Goal: Information Seeking & Learning: Check status

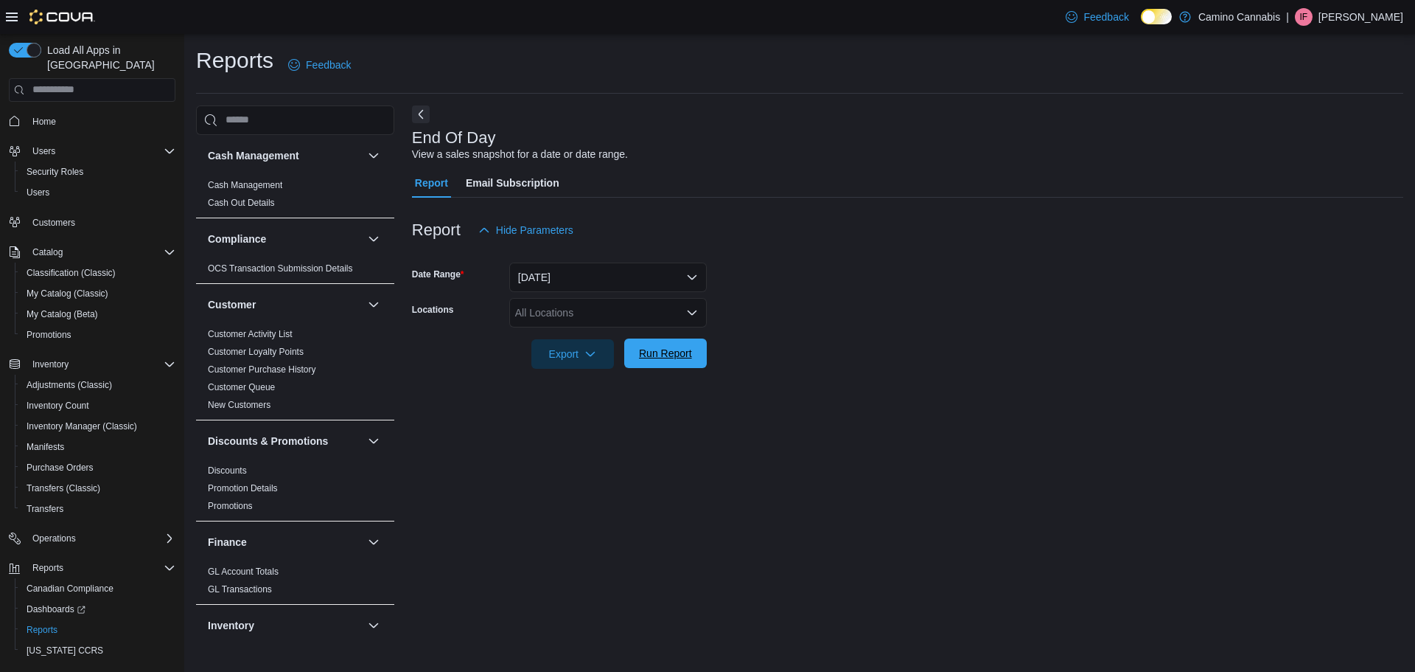
click at [692, 348] on span "Run Report" at bounding box center [665, 352] width 65 height 29
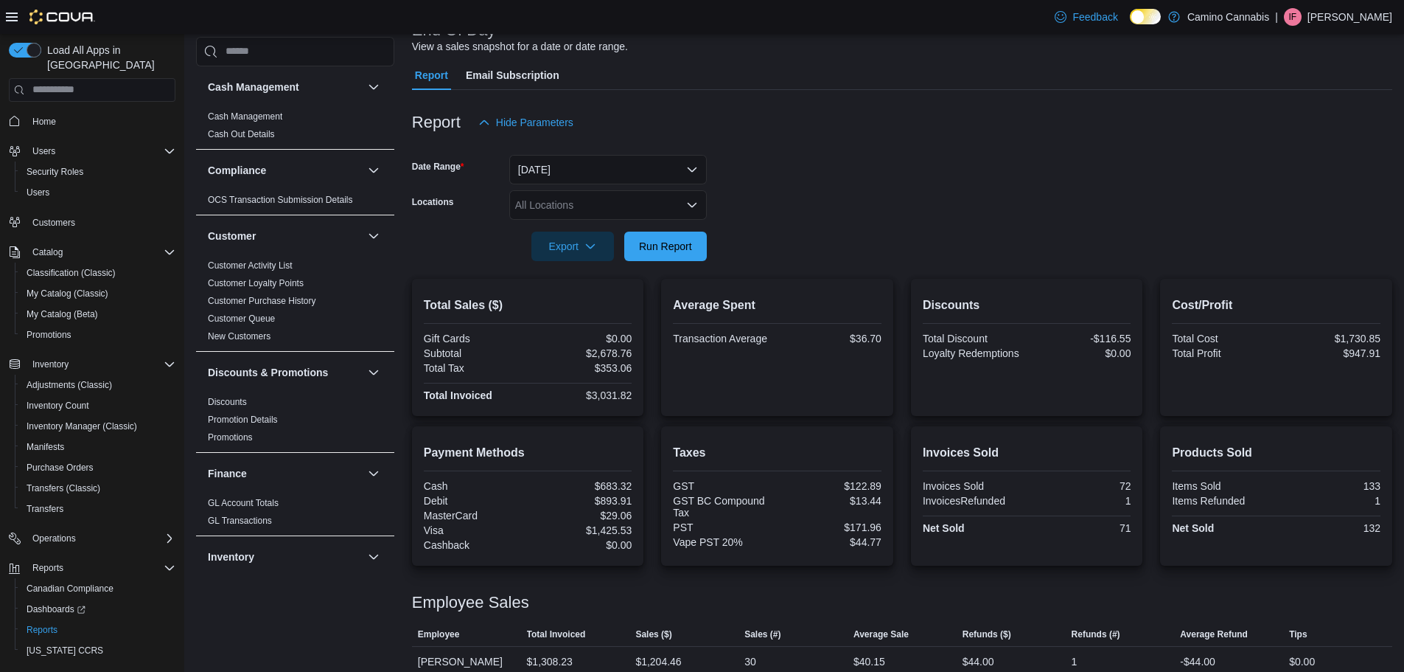
scroll to position [185, 0]
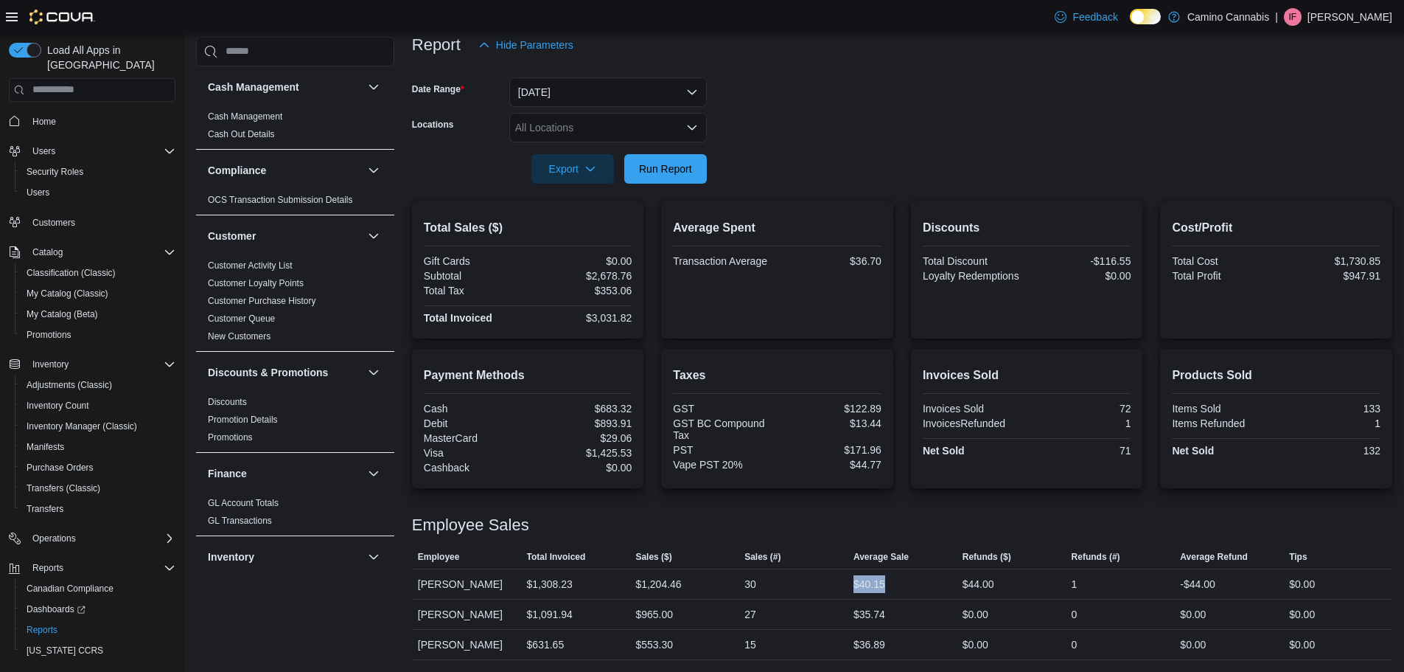
drag, startPoint x: 855, startPoint y: 579, endPoint x: 916, endPoint y: 584, distance: 61.3
click at [916, 584] on div "$40.15" at bounding box center [902, 583] width 109 height 29
drag, startPoint x: 899, startPoint y: 584, endPoint x: 840, endPoint y: 585, distance: 59.0
click at [840, 585] on tr "Employee [PERSON_NAME] Total Invoiced $1,308.23 Sales ($) $1,204.46 Sales (#) 3…" at bounding box center [902, 583] width 980 height 30
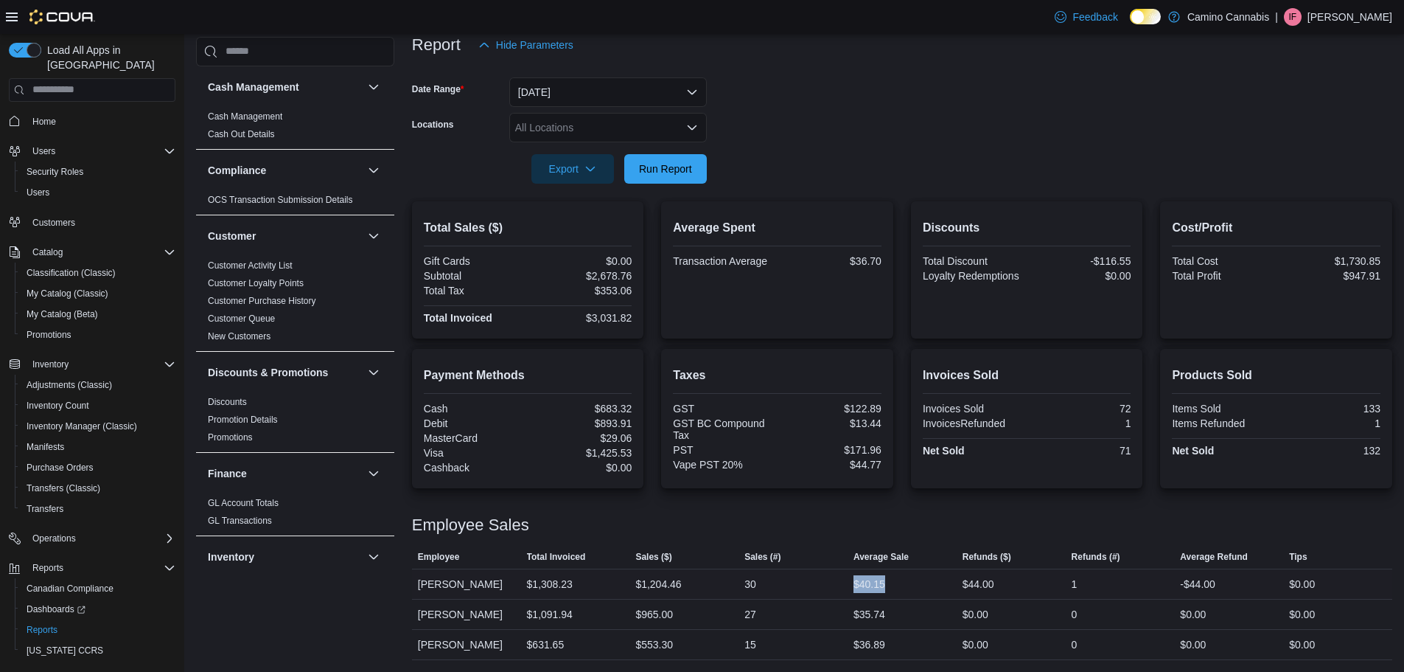
click at [840, 585] on div "30" at bounding box center [793, 583] width 109 height 29
drag, startPoint x: 840, startPoint y: 585, endPoint x: 905, endPoint y: 585, distance: 64.9
click at [905, 585] on tr "Employee [PERSON_NAME] Total Invoiced $1,308.23 Sales ($) $1,204.46 Sales (#) 3…" at bounding box center [902, 583] width 980 height 30
click at [905, 585] on div "$40.15" at bounding box center [902, 583] width 109 height 29
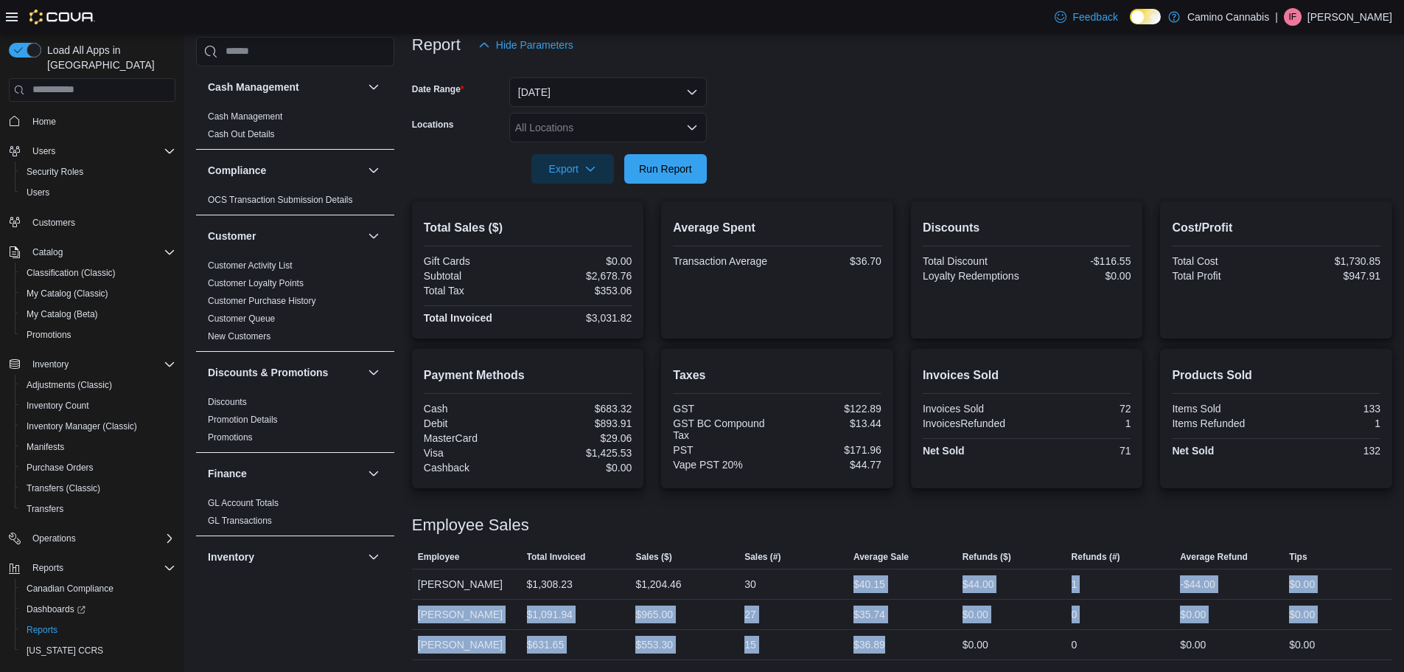
drag, startPoint x: 891, startPoint y: 641, endPoint x: 854, endPoint y: 575, distance: 75.3
click at [854, 575] on tbody "Employee [PERSON_NAME] Total Invoiced $1,308.23 Sales ($) $1,204.46 Sales (#) 3…" at bounding box center [902, 613] width 980 height 91
click at [854, 575] on div "$40.15" at bounding box center [902, 583] width 109 height 29
drag, startPoint x: 854, startPoint y: 575, endPoint x: 916, endPoint y: 649, distance: 96.3
click at [916, 649] on tbody "Employee [PERSON_NAME] Total Invoiced $1,308.23 Sales ($) $1,204.46 Sales (#) 3…" at bounding box center [902, 613] width 980 height 91
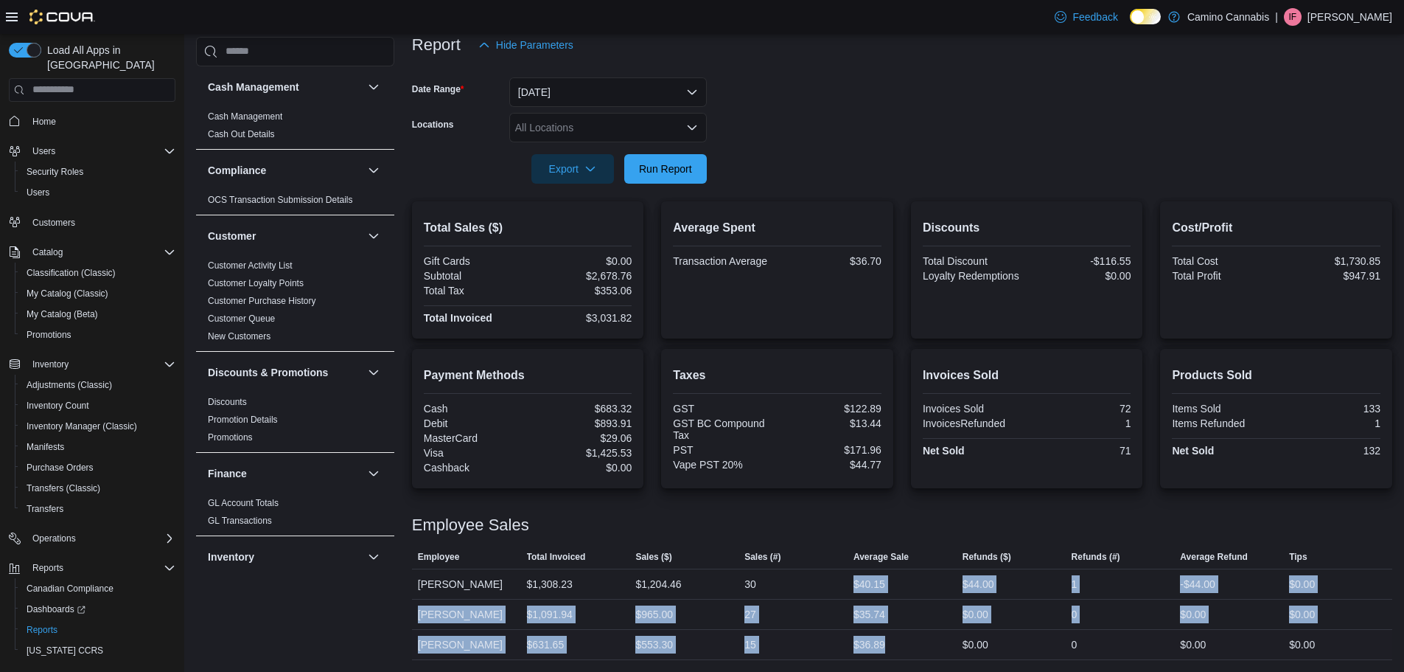
click at [916, 649] on div "$36.89" at bounding box center [902, 644] width 109 height 29
drag, startPoint x: 903, startPoint y: 644, endPoint x: 859, endPoint y: 579, distance: 77.9
click at [859, 579] on tbody "Employee [PERSON_NAME] Total Invoiced $1,308.23 Sales ($) $1,204.46 Sales (#) 3…" at bounding box center [902, 613] width 980 height 91
click at [859, 579] on div "$40.15" at bounding box center [870, 584] width 32 height 18
drag, startPoint x: 859, startPoint y: 582, endPoint x: 913, endPoint y: 643, distance: 81.5
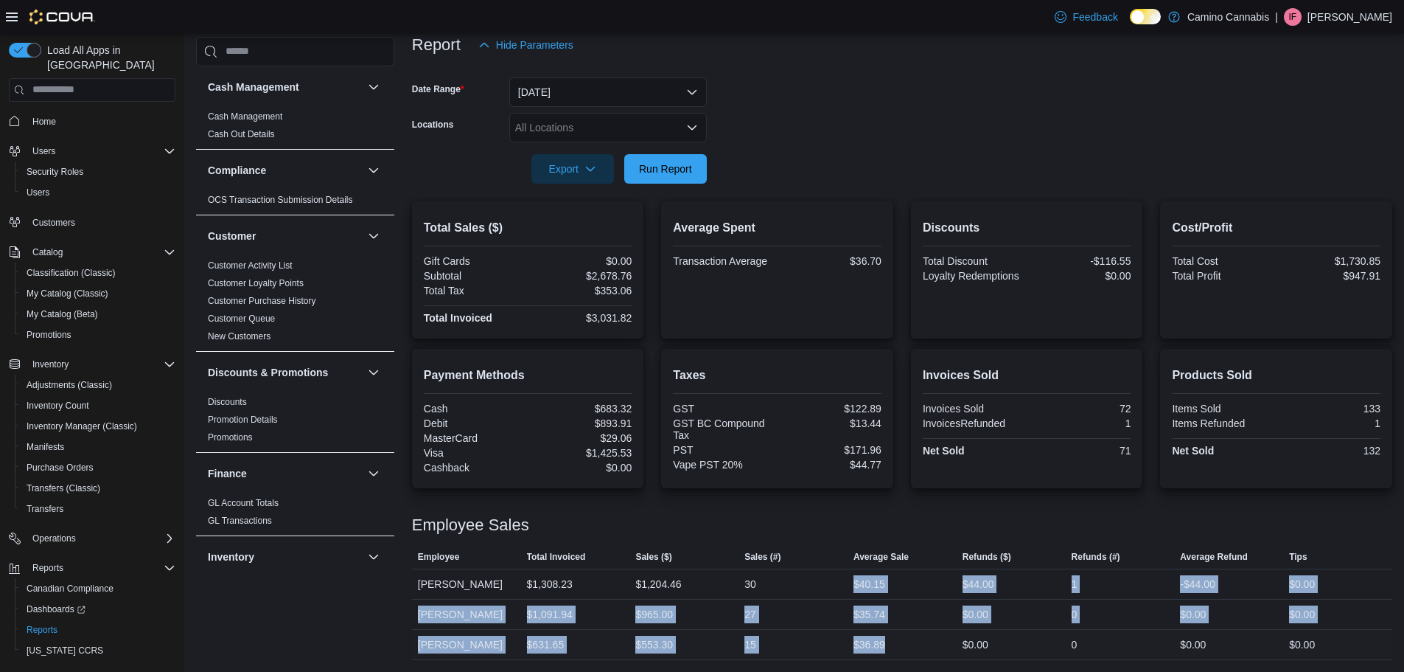
click at [913, 643] on tbody "Employee [PERSON_NAME] Total Invoiced $1,308.23 Sales ($) $1,204.46 Sales (#) 3…" at bounding box center [902, 613] width 980 height 91
click at [913, 643] on div "$36.89" at bounding box center [902, 644] width 109 height 29
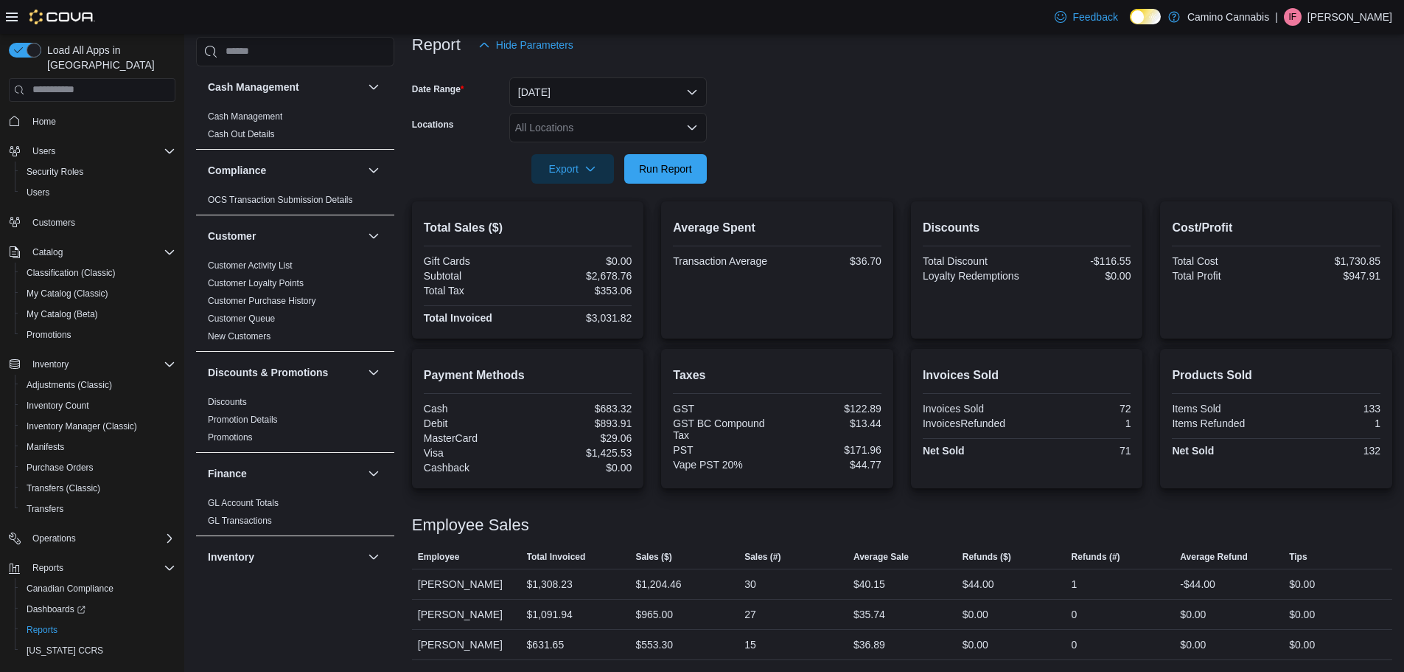
click at [1060, 512] on div at bounding box center [902, 507] width 980 height 18
drag, startPoint x: 1143, startPoint y: 450, endPoint x: 1109, endPoint y: 450, distance: 33.9
click at [1109, 450] on div "Invoices Sold Invoices Sold 72 InvoicesRefunded 1 Net Sold 71" at bounding box center [1027, 418] width 232 height 139
click at [1109, 450] on div "71" at bounding box center [1080, 451] width 101 height 12
drag, startPoint x: 1118, startPoint y: 450, endPoint x: 1141, endPoint y: 450, distance: 22.9
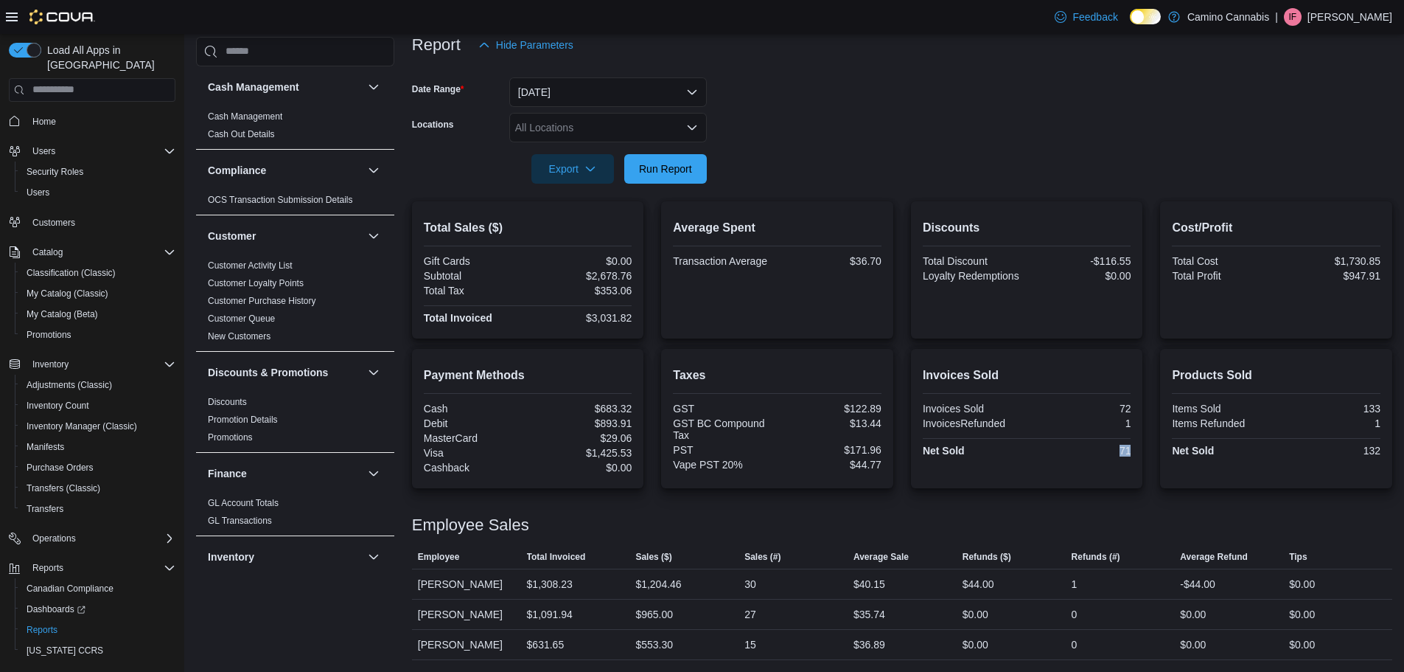
click at [1141, 450] on div "Invoices Sold Invoices Sold 72 InvoicesRefunded 1 Net Sold 71" at bounding box center [1027, 418] width 232 height 139
